Goal: Check status

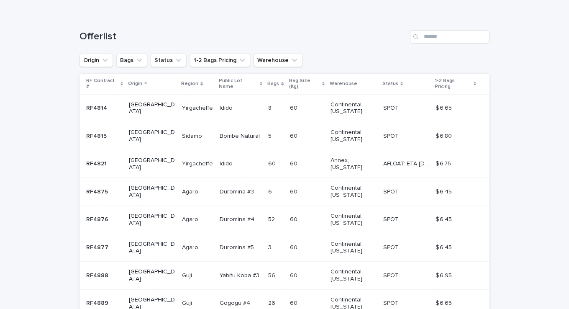
scroll to position [226, 0]
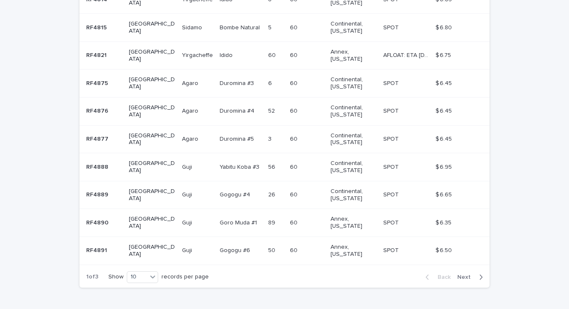
click at [469, 274] on span "Next" at bounding box center [466, 277] width 18 height 6
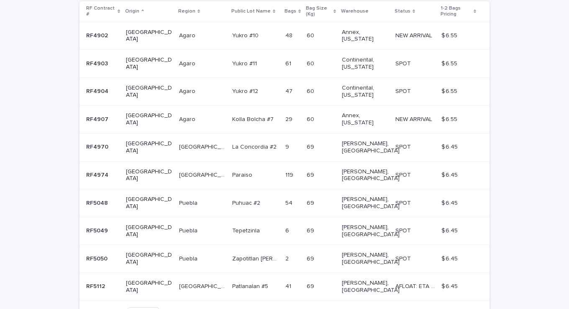
scroll to position [191, 0]
click at [480, 308] on button "Next" at bounding box center [472, 312] width 36 height 8
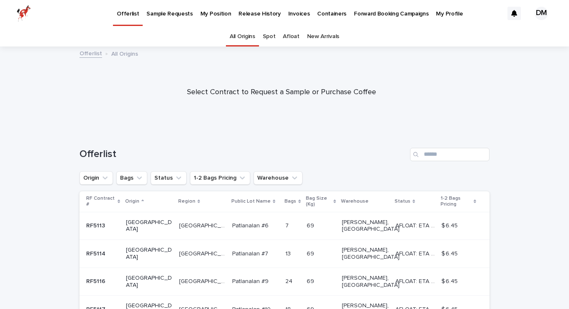
click at [205, 13] on p "My Position" at bounding box center [215, 9] width 31 height 18
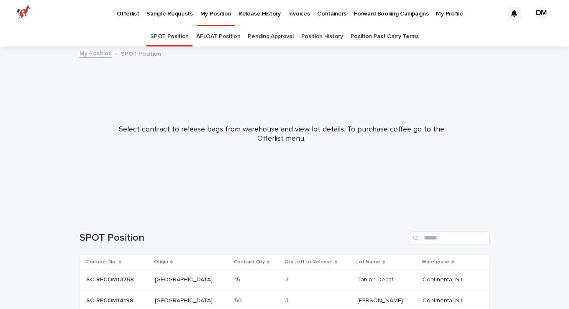
scroll to position [136, 0]
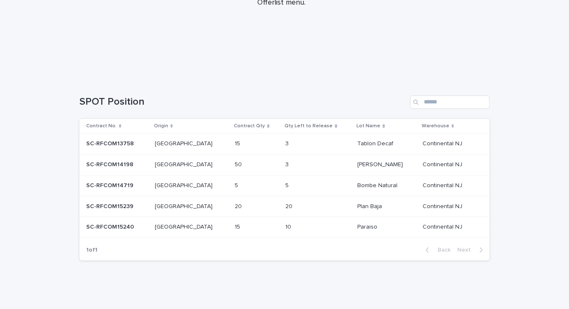
click at [148, 227] on p at bounding box center [117, 226] width 62 height 7
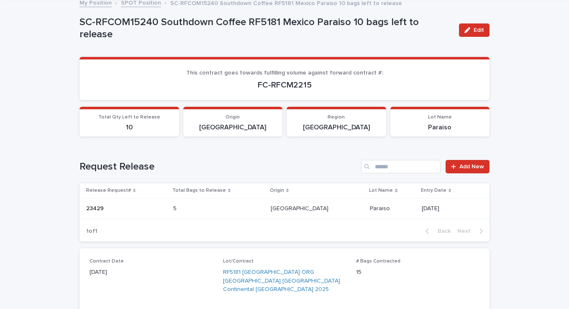
scroll to position [139, 0]
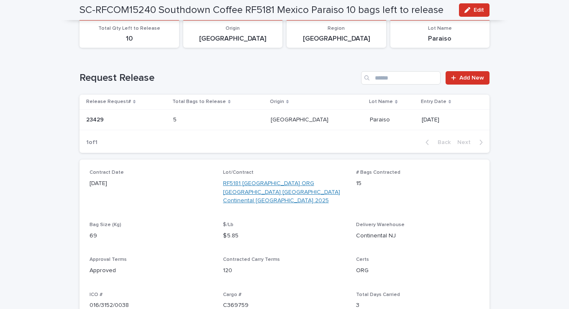
click at [268, 188] on link "RF5181 [GEOGRAPHIC_DATA] ORG [GEOGRAPHIC_DATA] [GEOGRAPHIC_DATA] Continental [G…" at bounding box center [284, 192] width 123 height 26
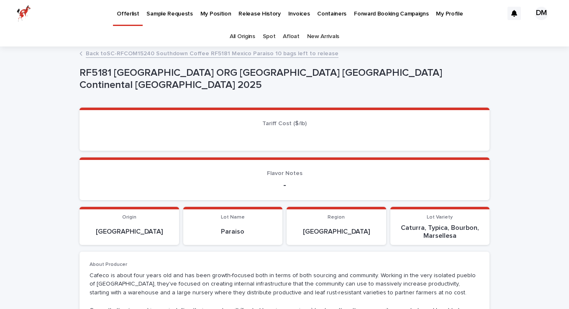
scroll to position [139, 0]
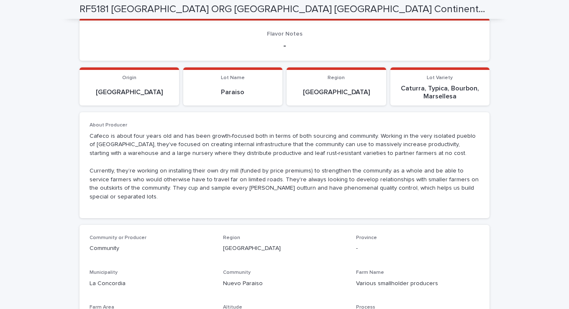
click at [89, 145] on p "Cafeco is about four years old and has been growth-focused both in terms of bot…" at bounding box center [284, 166] width 390 height 69
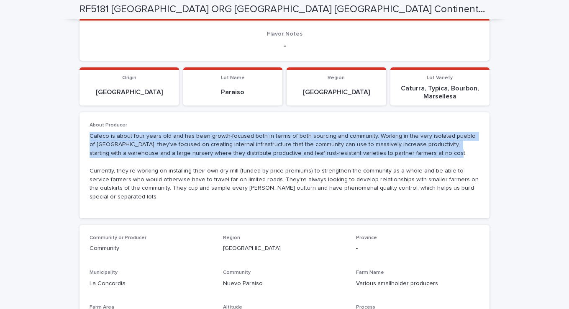
click at [89, 145] on p "Cafeco is about four years old and has been growth-focused both in terms of bot…" at bounding box center [284, 166] width 390 height 69
click at [59, 145] on div "**********" at bounding box center [284, 256] width 569 height 697
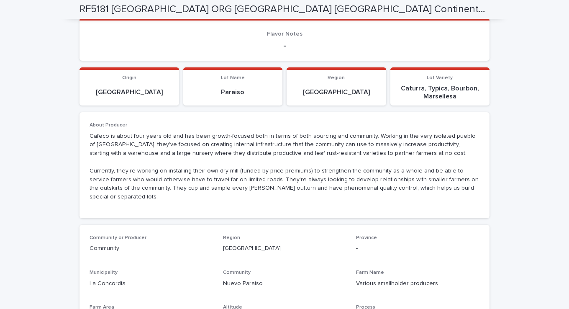
click at [121, 146] on p "Cafeco is about four years old and has been growth-focused both in terms of bot…" at bounding box center [284, 166] width 390 height 69
drag, startPoint x: 123, startPoint y: 146, endPoint x: 88, endPoint y: 146, distance: 35.1
click at [89, 146] on p "Cafeco is about four years old and has been growth-focused both in terms of bot…" at bounding box center [284, 166] width 390 height 69
copy p "Nuevo Paraiso"
click at [170, 163] on p "Cafeco is about four years old and has been growth-focused both in terms of bot…" at bounding box center [284, 166] width 390 height 69
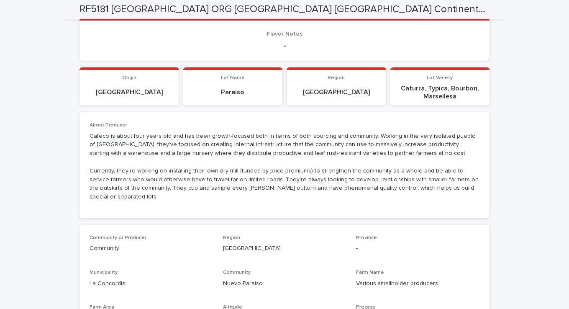
drag, startPoint x: 170, startPoint y: 163, endPoint x: 115, endPoint y: 163, distance: 55.2
click at [115, 163] on p "Cafeco is about four years old and has been growth-focused both in terms of bot…" at bounding box center [284, 166] width 390 height 69
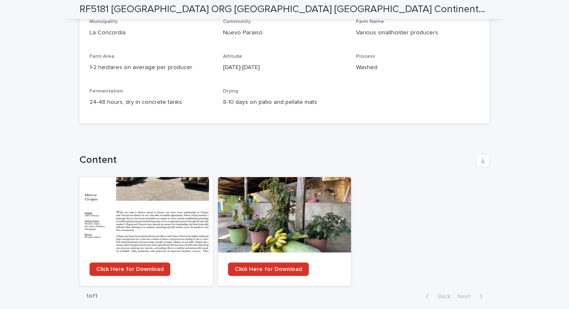
scroll to position [418, 0]
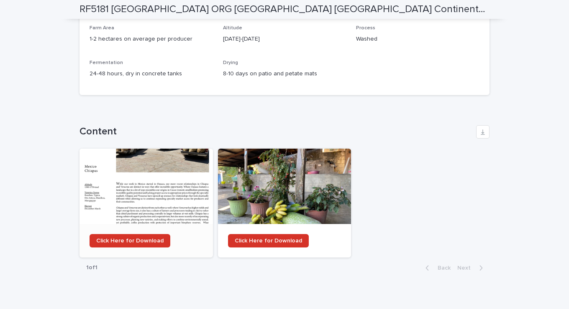
click at [162, 187] on div at bounding box center [145, 185] width 133 height 75
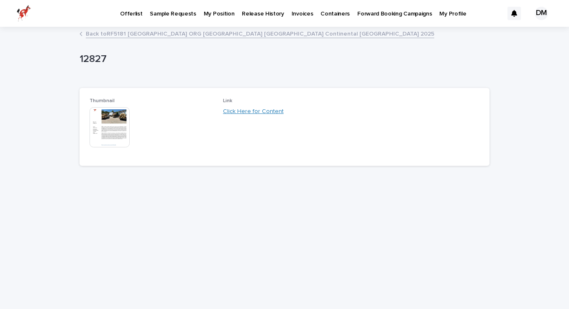
click at [247, 112] on link "Click Here for Content" at bounding box center [253, 111] width 61 height 6
